Goal: Find specific page/section: Find specific page/section

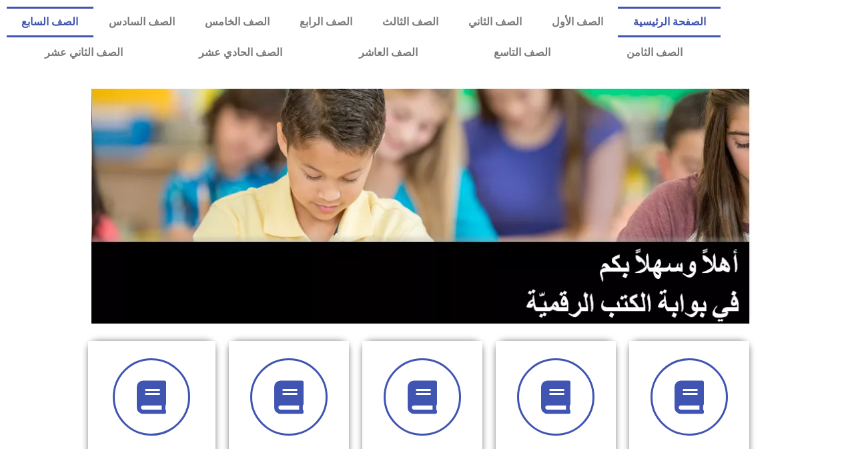
click at [93, 19] on link "الصف السابع" at bounding box center [50, 22] width 87 height 31
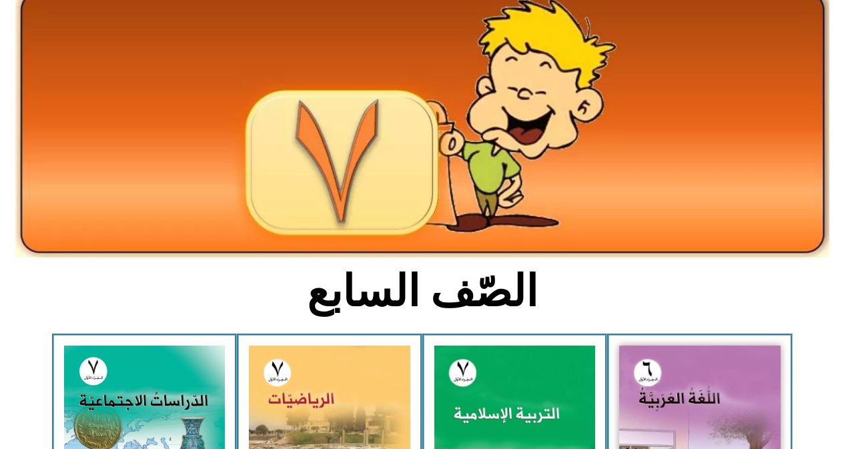
scroll to position [200, 0]
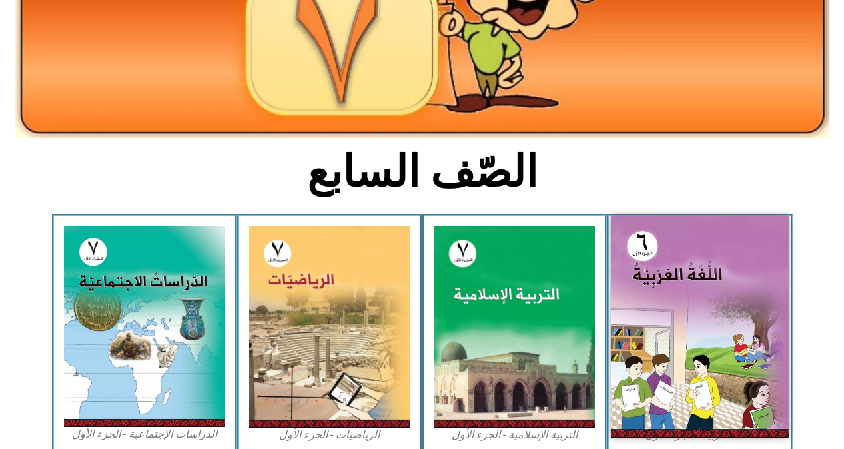
click at [702, 296] on img at bounding box center [699, 326] width 177 height 221
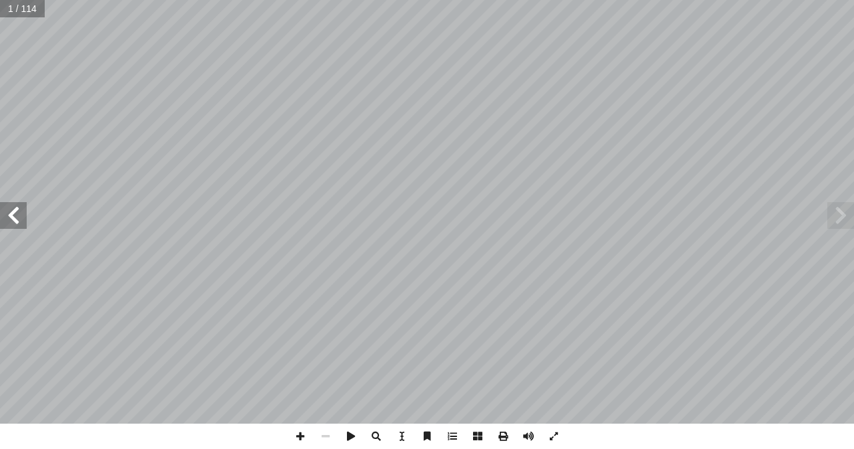
click at [11, 217] on span at bounding box center [13, 215] width 27 height 27
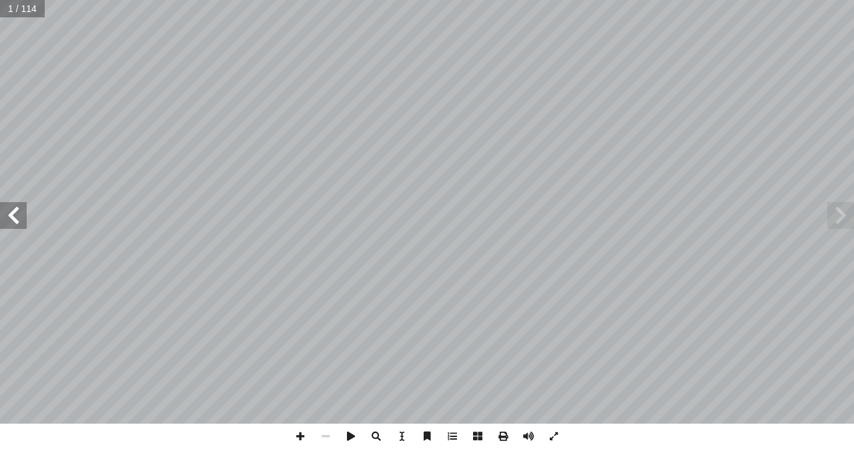
click at [11, 217] on span at bounding box center [13, 215] width 27 height 27
click at [300, 430] on span at bounding box center [299, 436] width 25 height 25
click at [330, 432] on span at bounding box center [325, 436] width 25 height 25
